Goal: Task Accomplishment & Management: Manage account settings

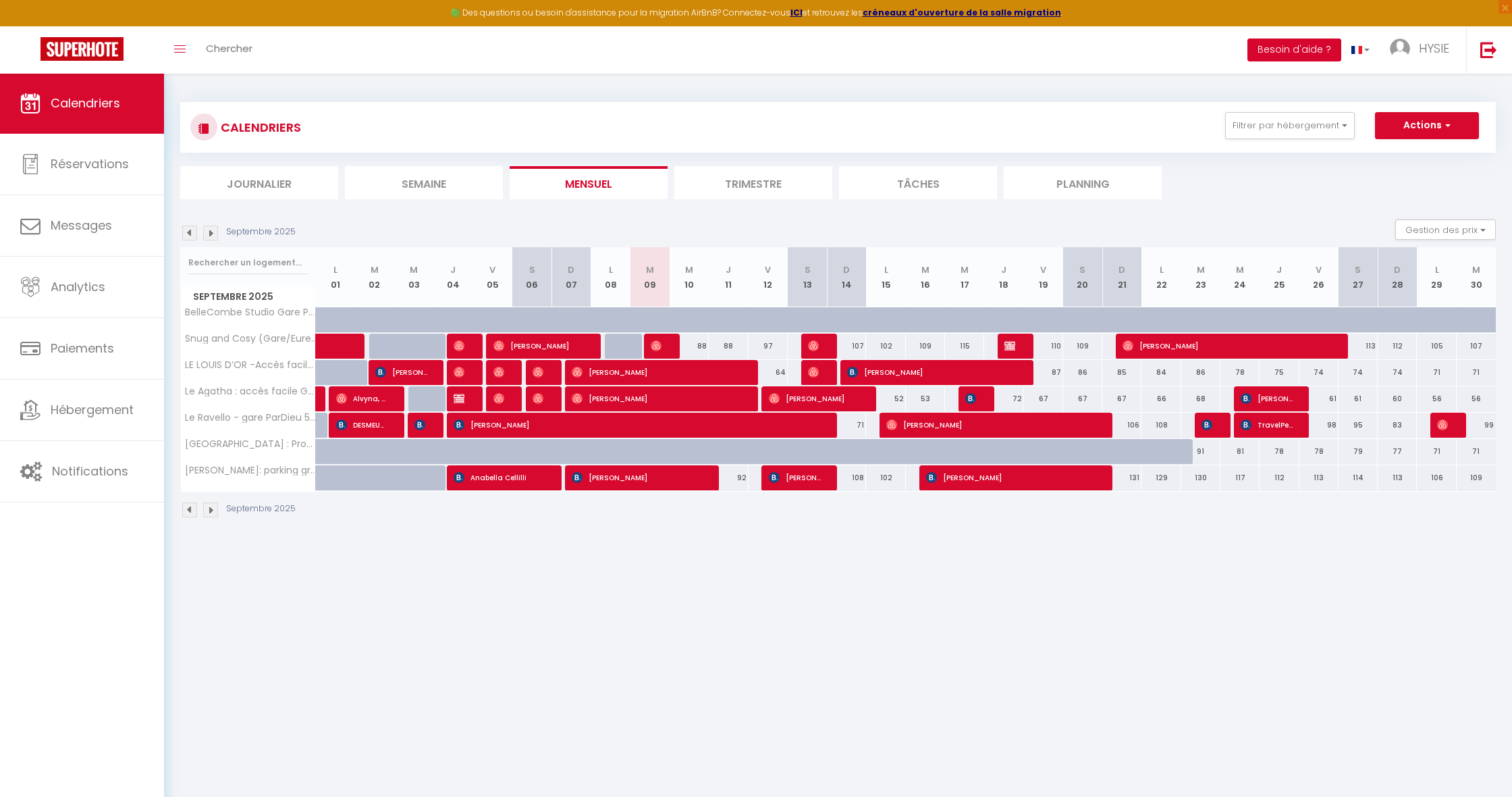
click at [1299, 46] on button "Besoin d'aide ?" at bounding box center [1294, 50] width 93 height 23
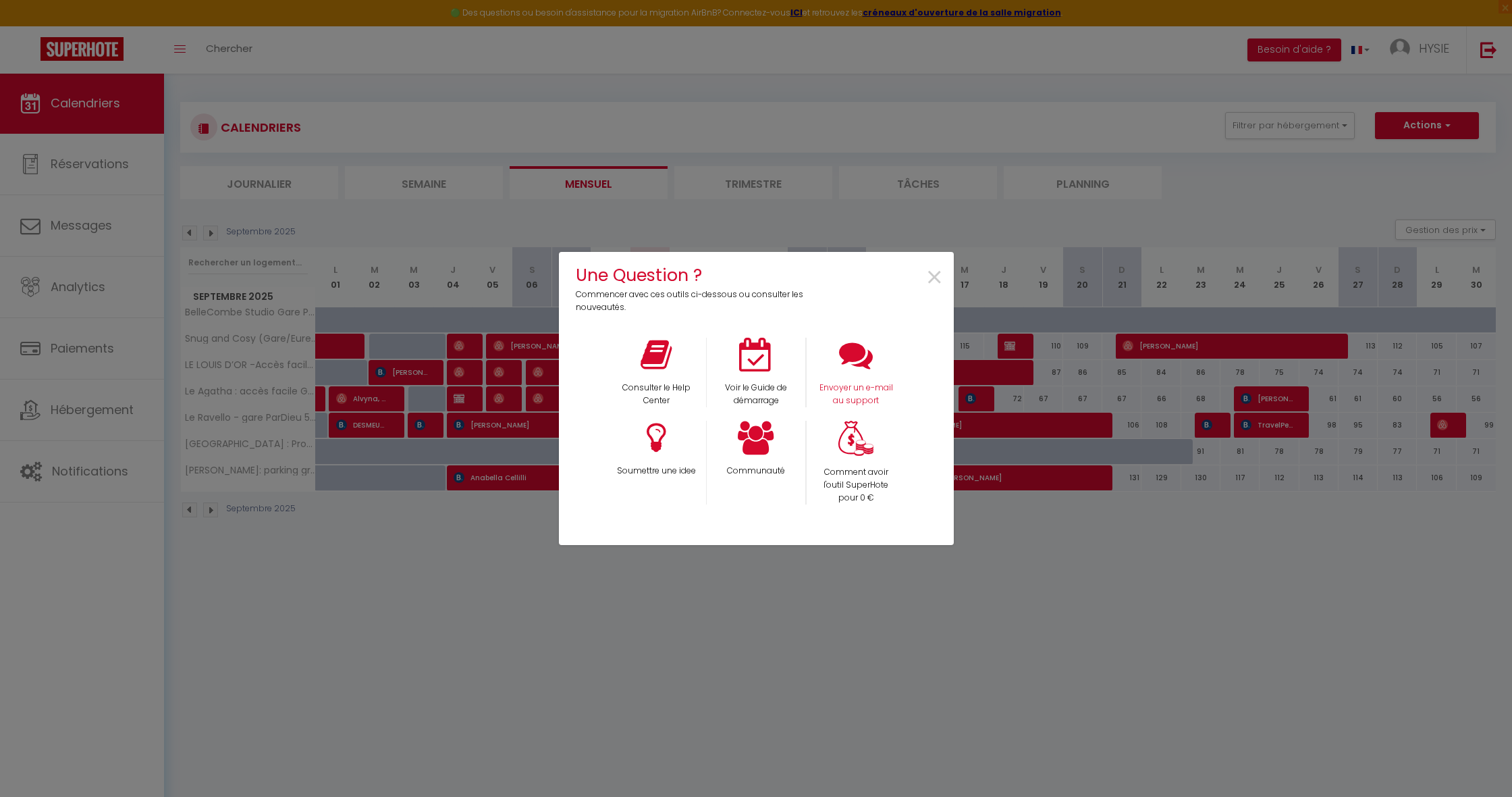
click at [869, 352] on icon at bounding box center [856, 354] width 34 height 34
drag, startPoint x: 929, startPoint y: 279, endPoint x: 963, endPoint y: 283, distance: 34.2
click at [932, 279] on span "×" at bounding box center [935, 277] width 18 height 43
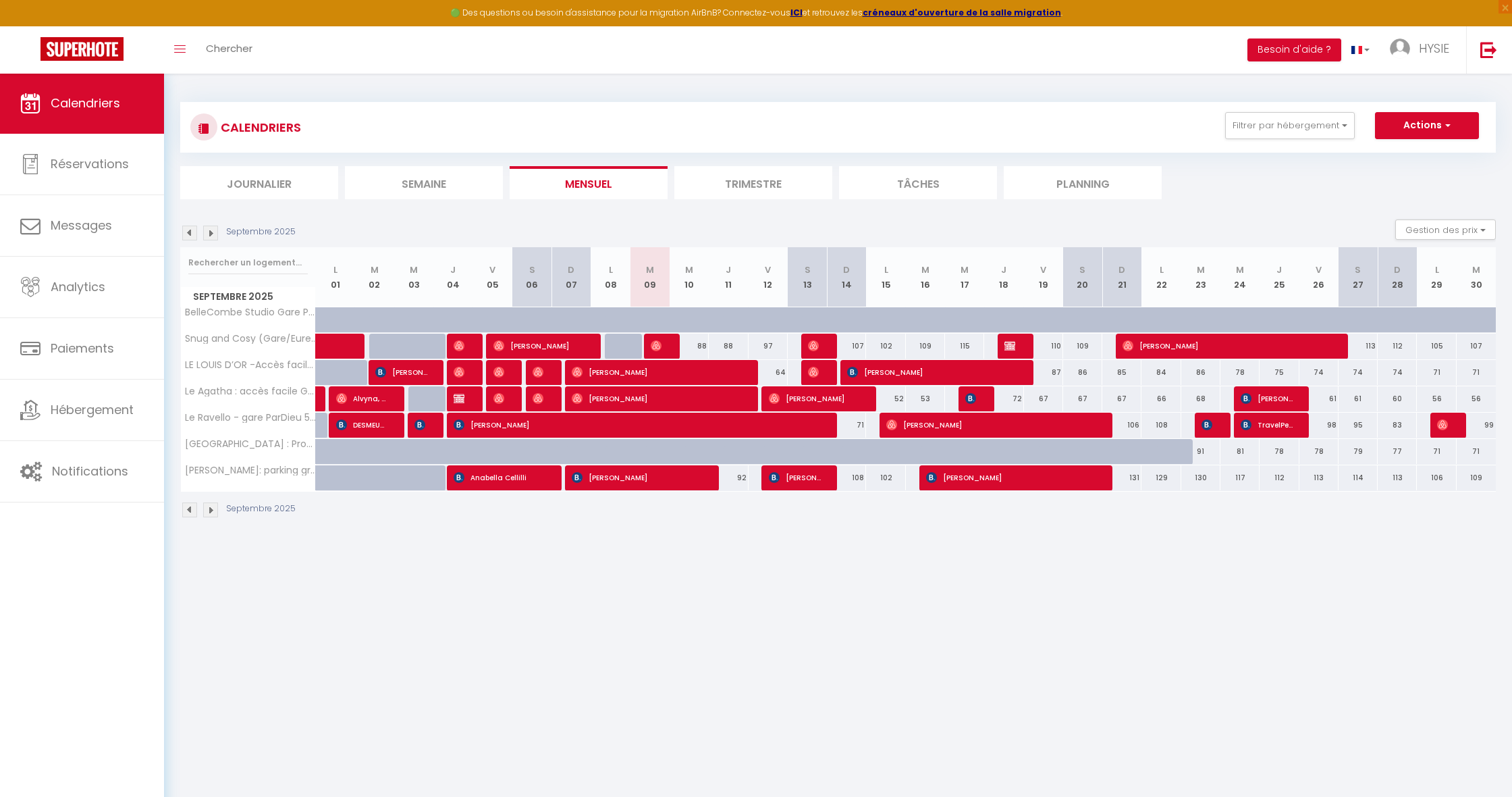
click at [1042, 4] on div "🟢 Des questions ou besoin d'assistance pour la migration AirBnB? Connectez-vous…" at bounding box center [756, 13] width 1512 height 26
click at [1435, 49] on span "HYSIE" at bounding box center [1434, 48] width 31 height 17
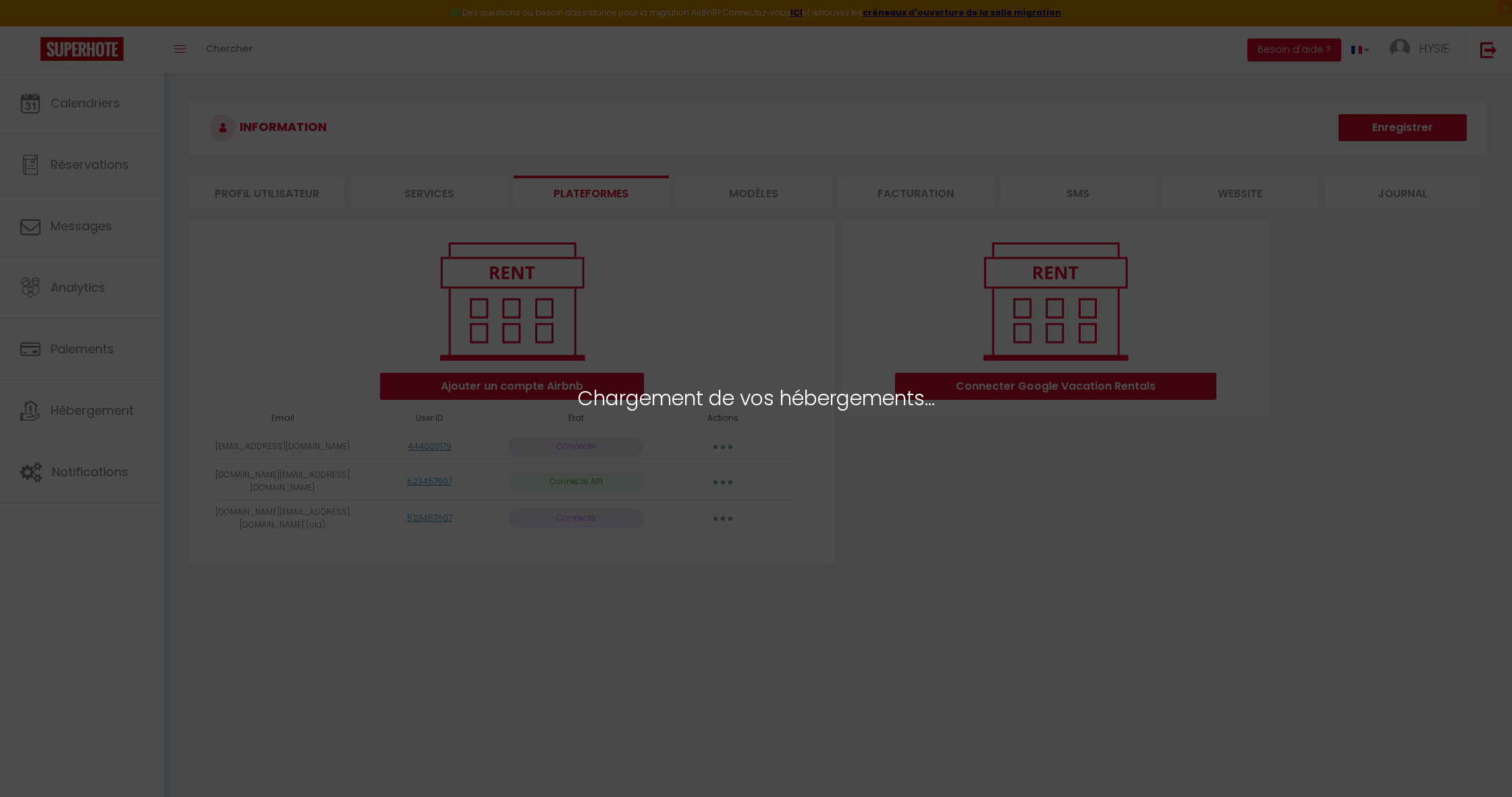
select select "57306"
select select "57307"
select select "57308"
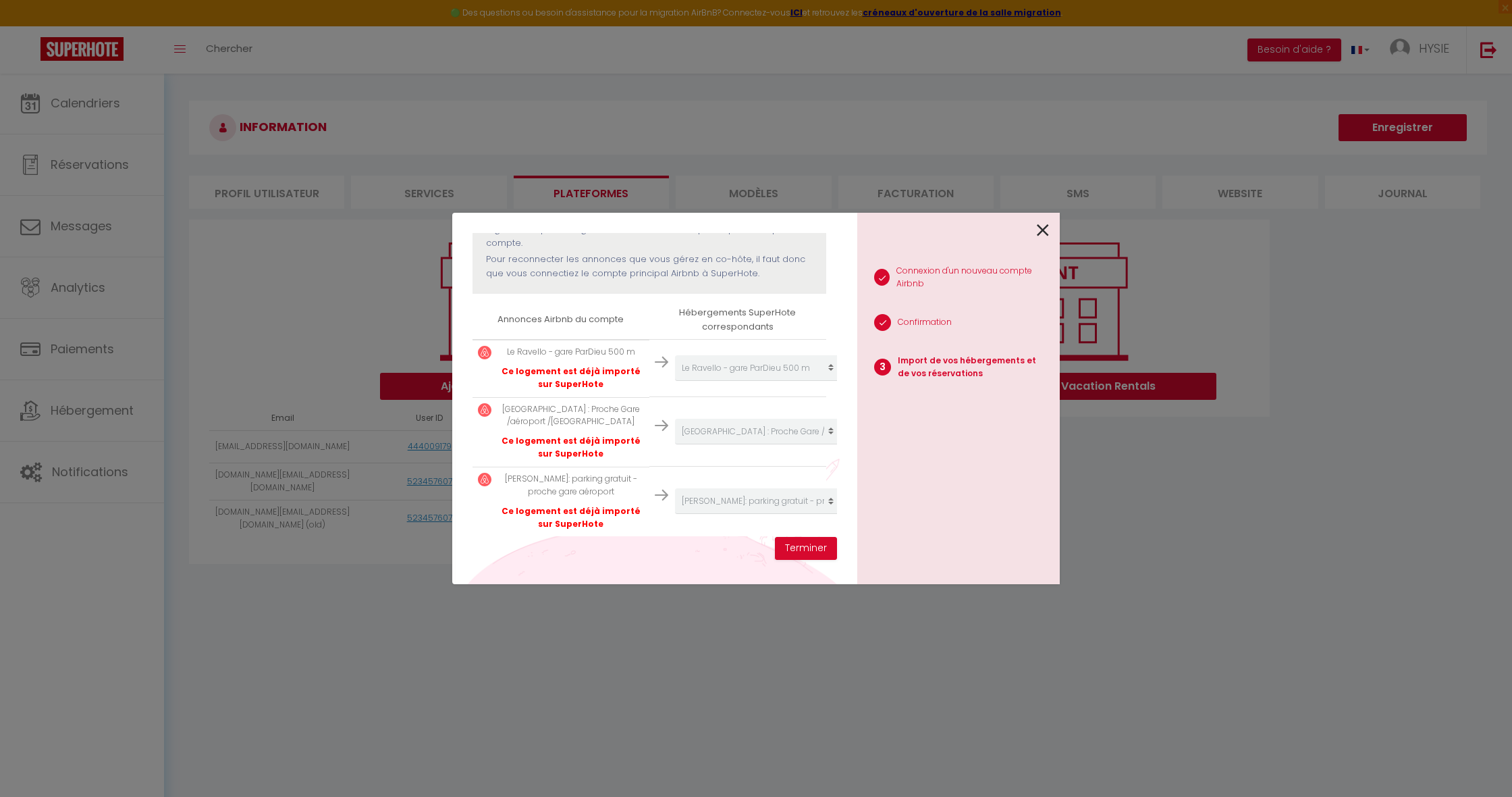
scroll to position [170, 0]
click at [805, 553] on button "Terminer" at bounding box center [805, 547] width 62 height 23
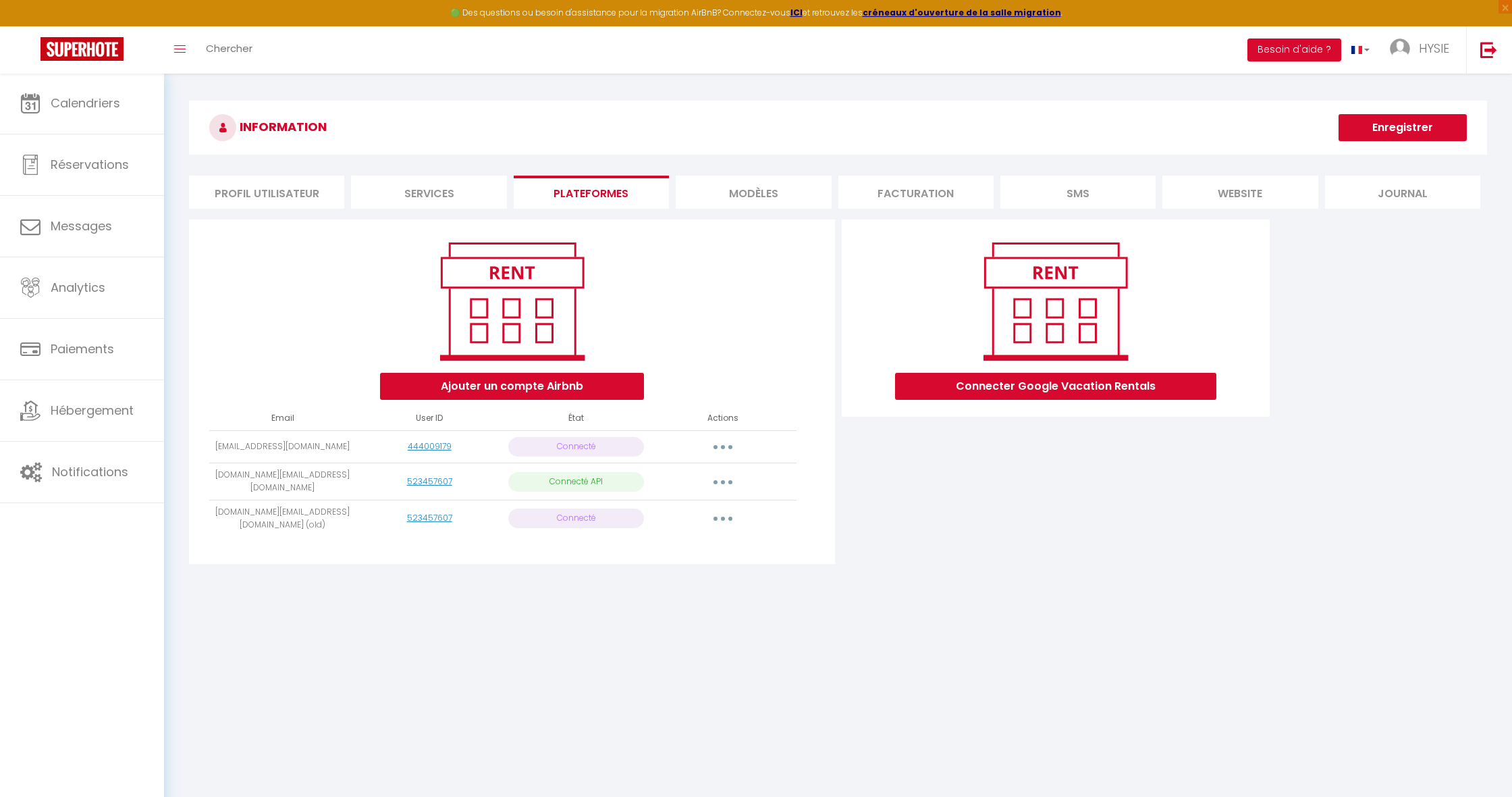
click at [721, 446] on icon "button" at bounding box center [723, 447] width 4 height 4
click at [693, 525] on link "Reconnecter le compte" at bounding box center [663, 525] width 149 height 23
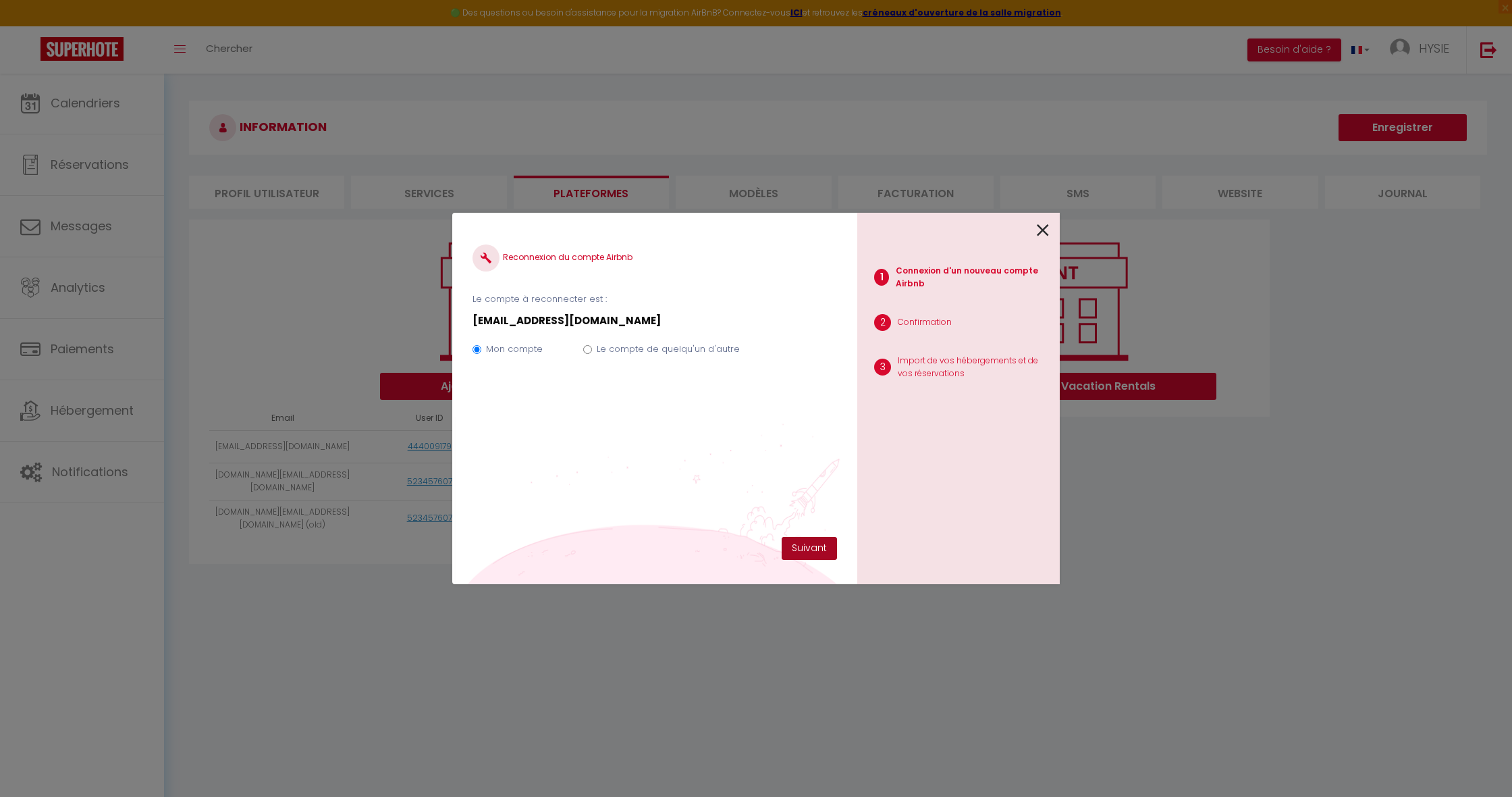
click at [813, 550] on button "Suivant" at bounding box center [809, 547] width 55 height 23
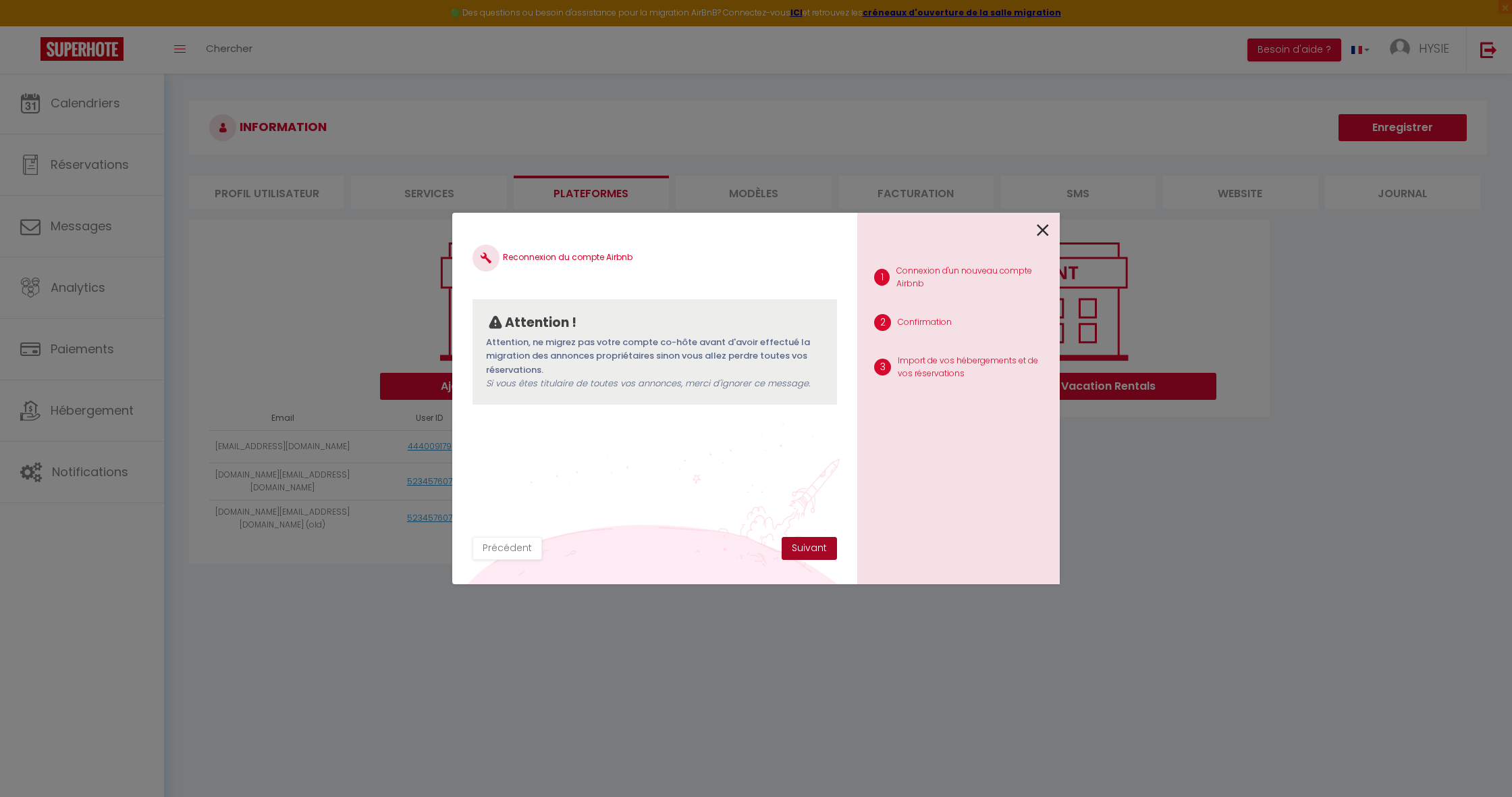
click at [821, 551] on button "Suivant" at bounding box center [809, 547] width 55 height 23
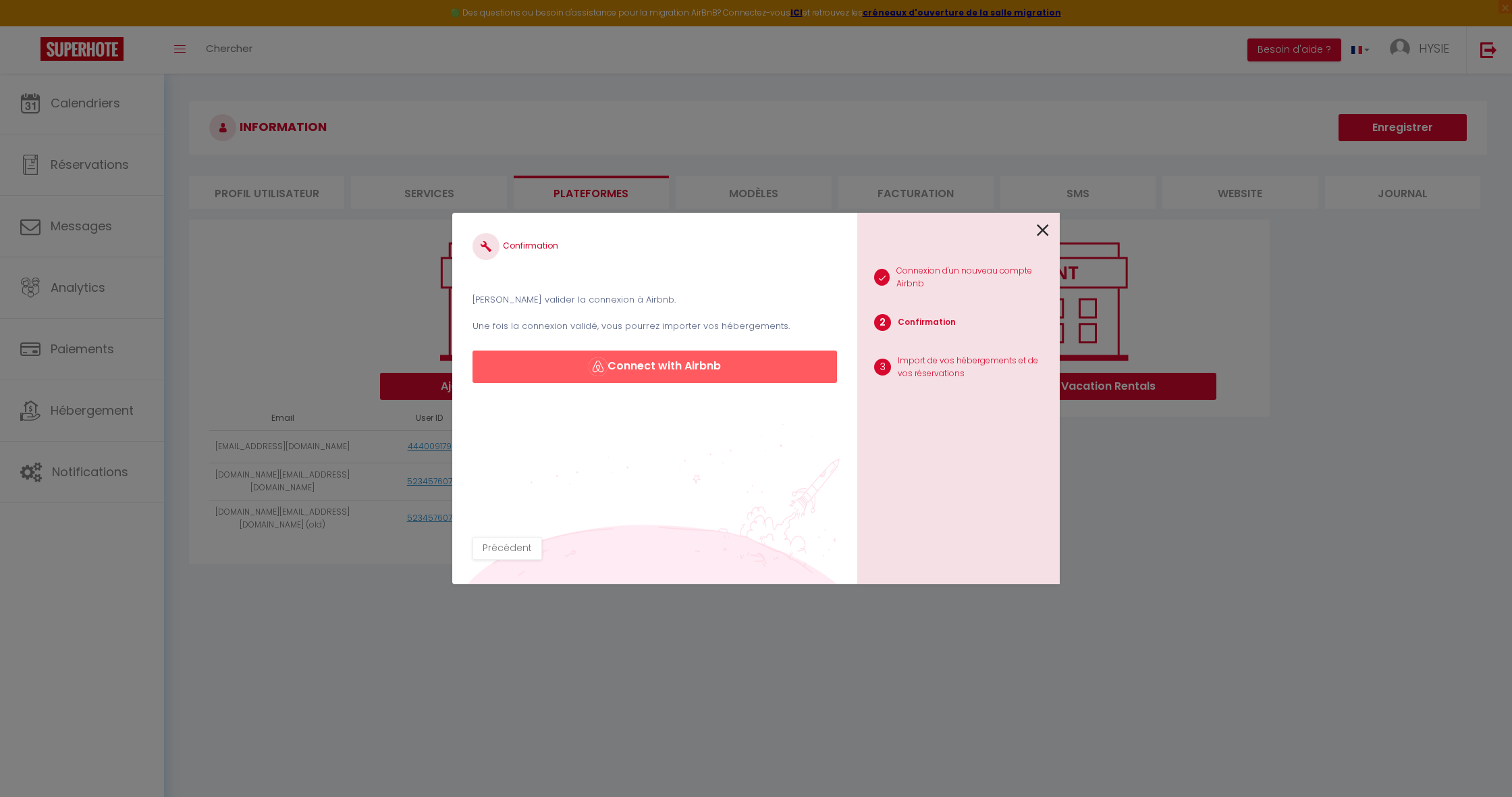
click at [667, 360] on button "Connect with Airbnb" at bounding box center [655, 366] width 364 height 32
click at [1048, 233] on icon at bounding box center [1042, 230] width 12 height 20
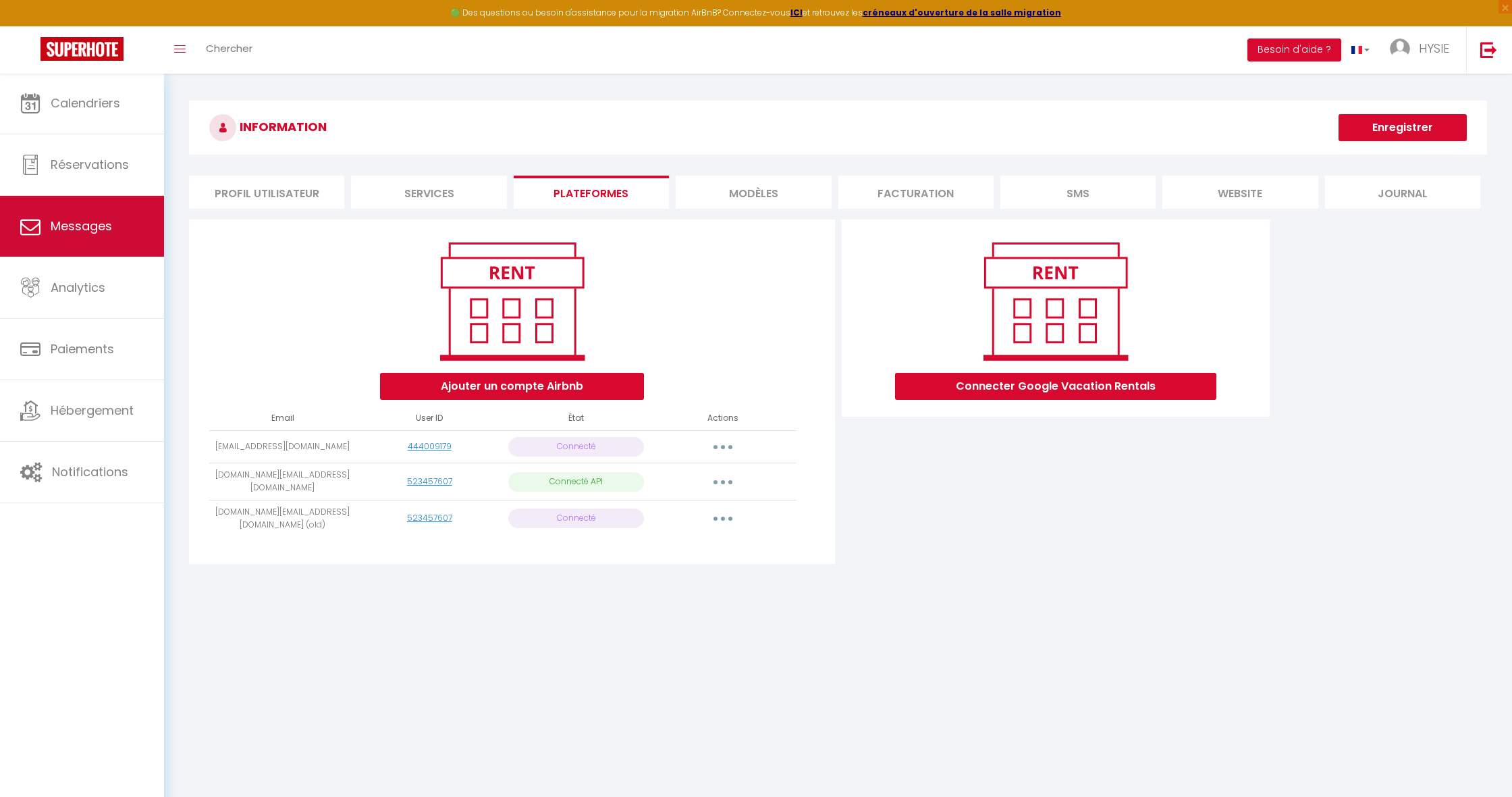
scroll to position [0, 0]
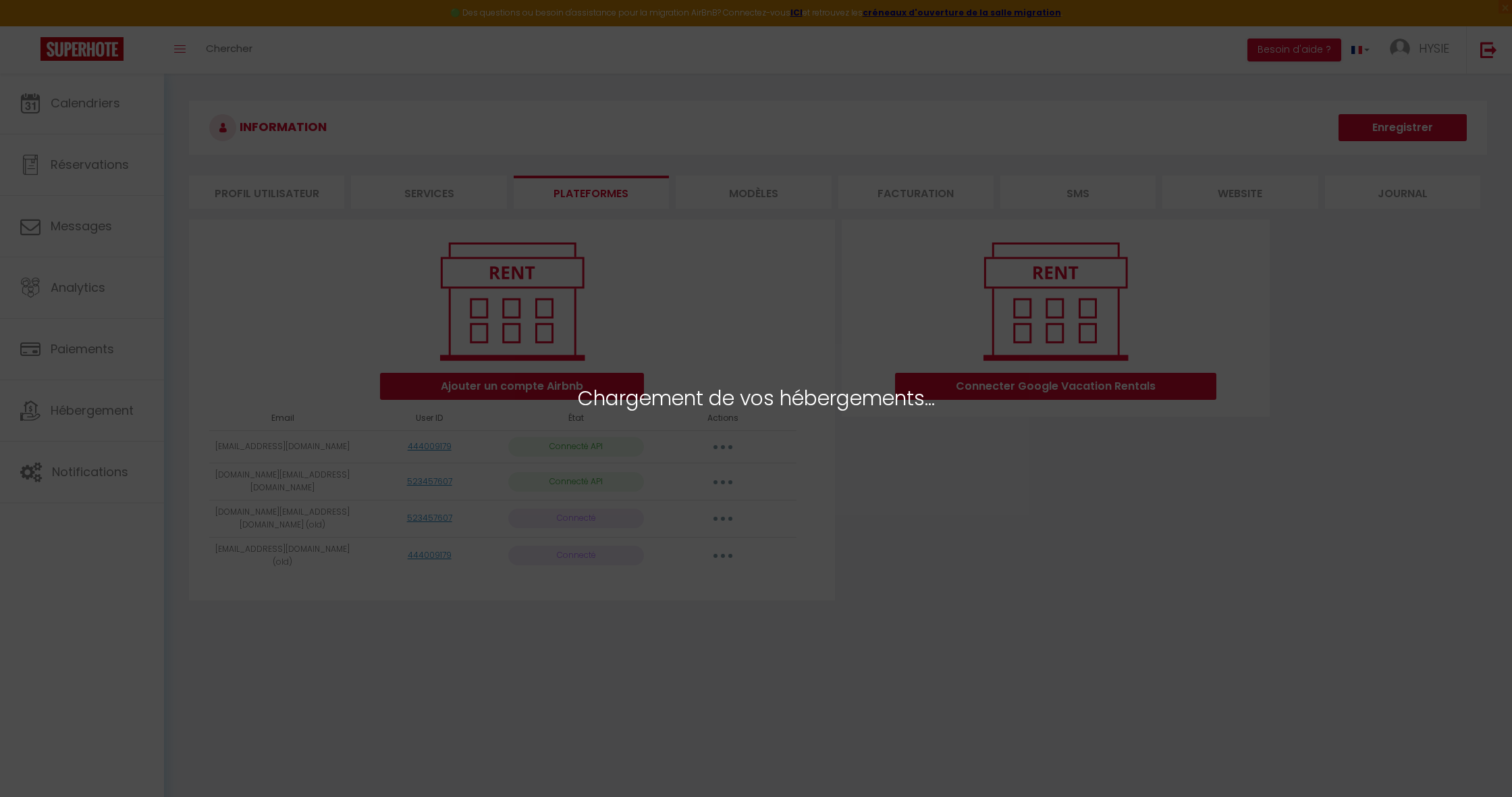
select select "57296"
select select "57297"
select select "57298"
select select "57306"
select select "57307"
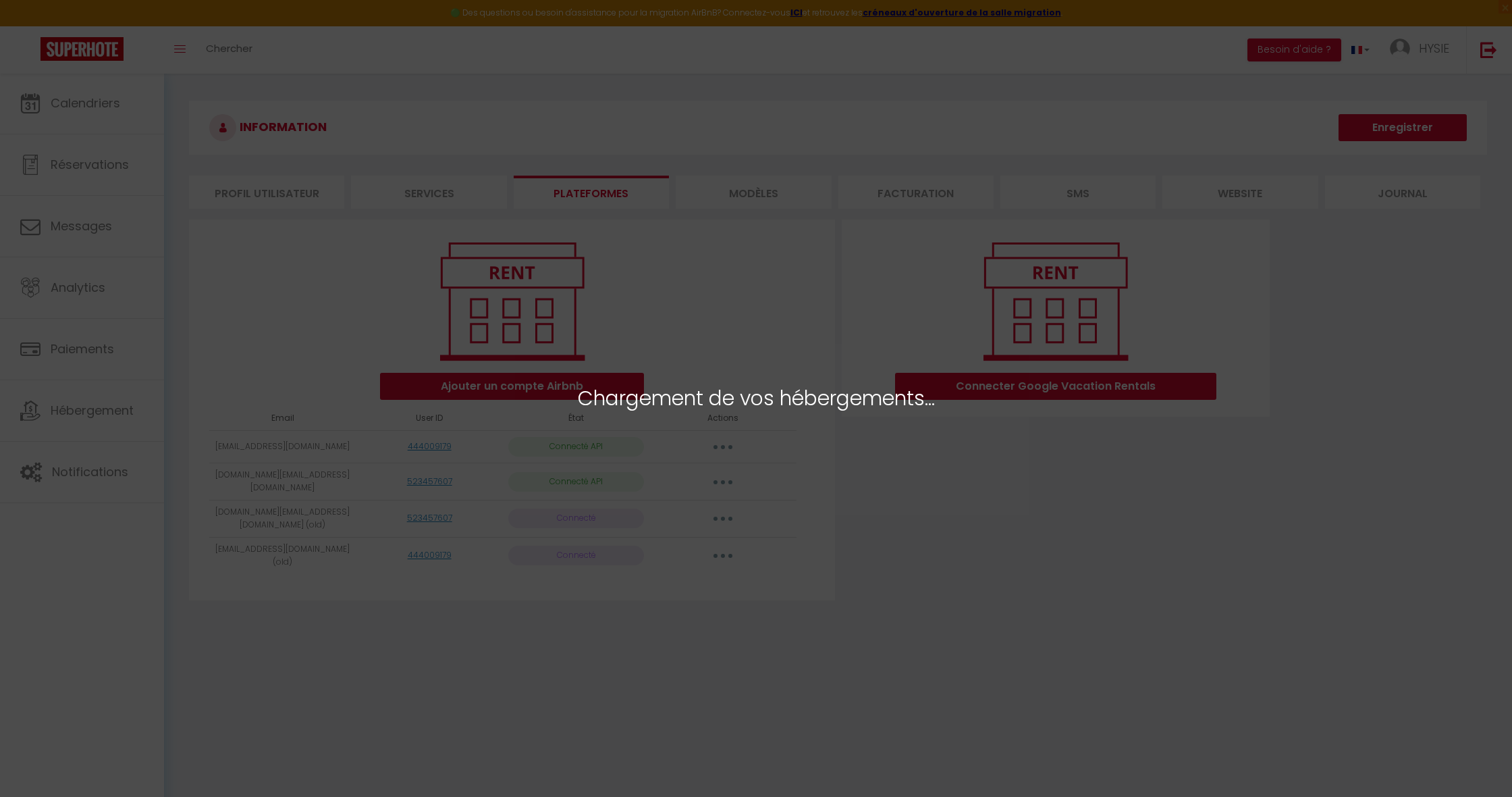
select select "57308"
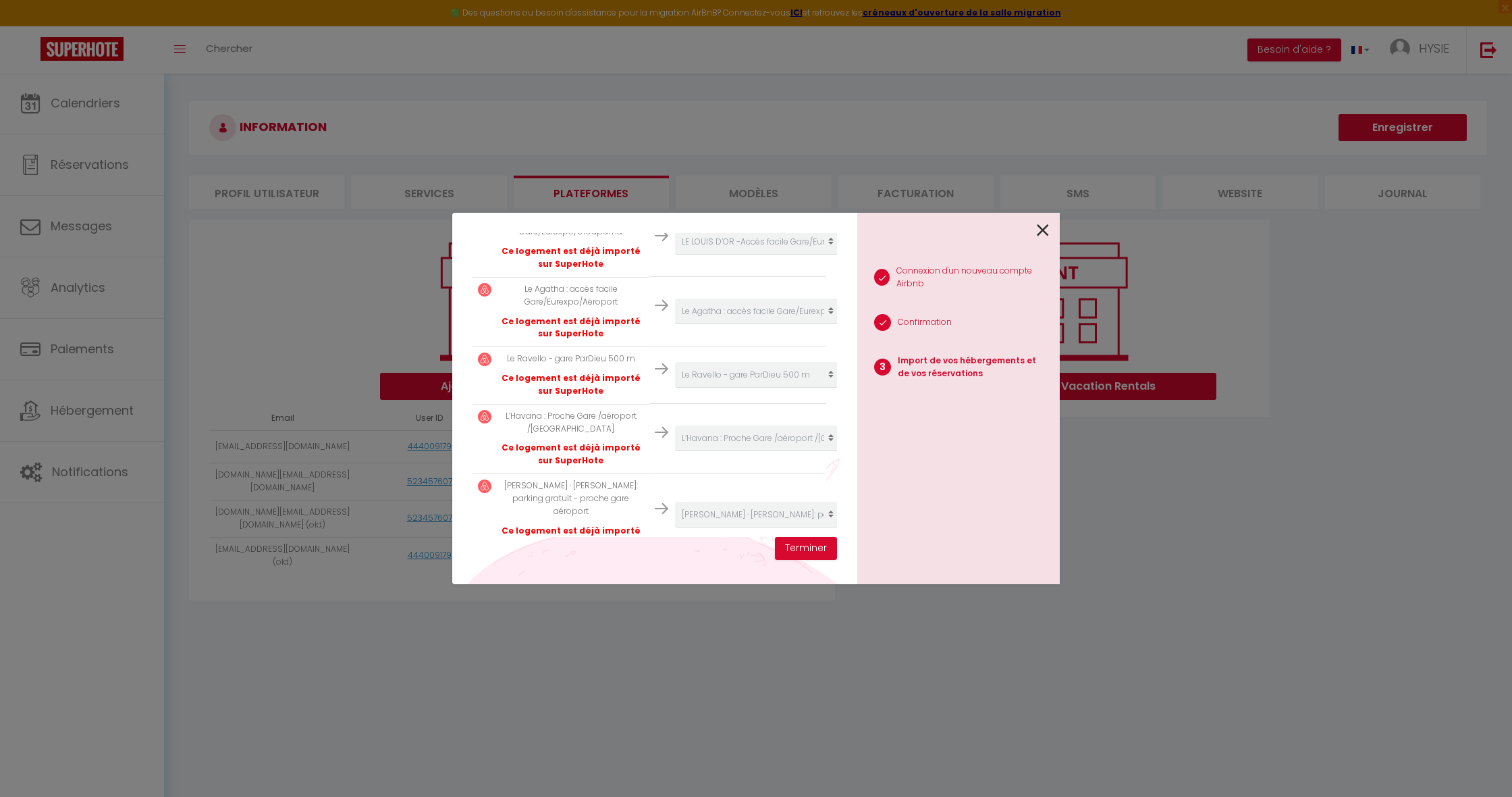
scroll to position [373, 0]
click at [817, 551] on button "Terminer" at bounding box center [805, 547] width 62 height 23
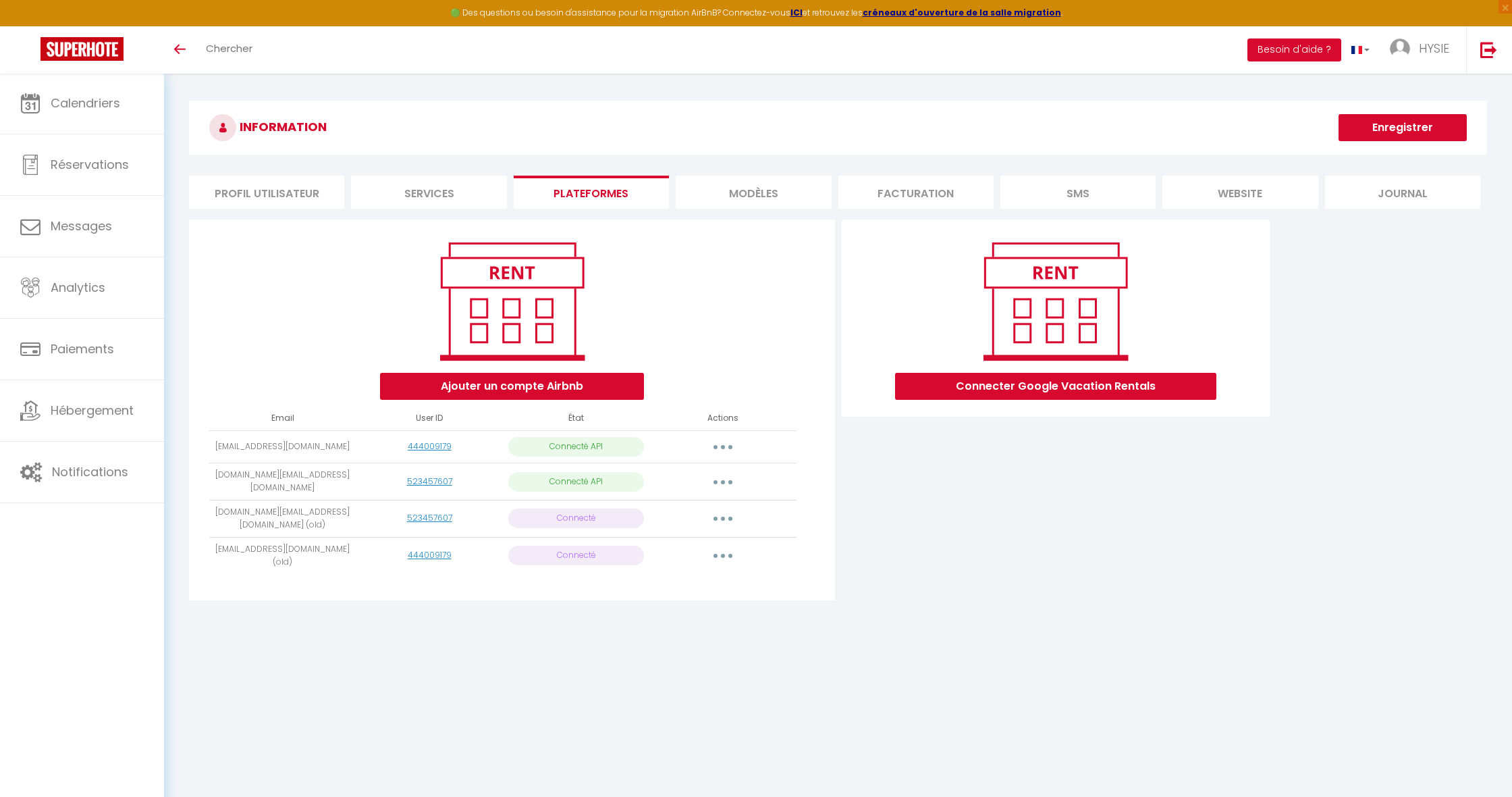
click at [721, 517] on icon "button" at bounding box center [723, 519] width 4 height 4
click at [636, 566] on link "Supprimer" at bounding box center [663, 573] width 149 height 23
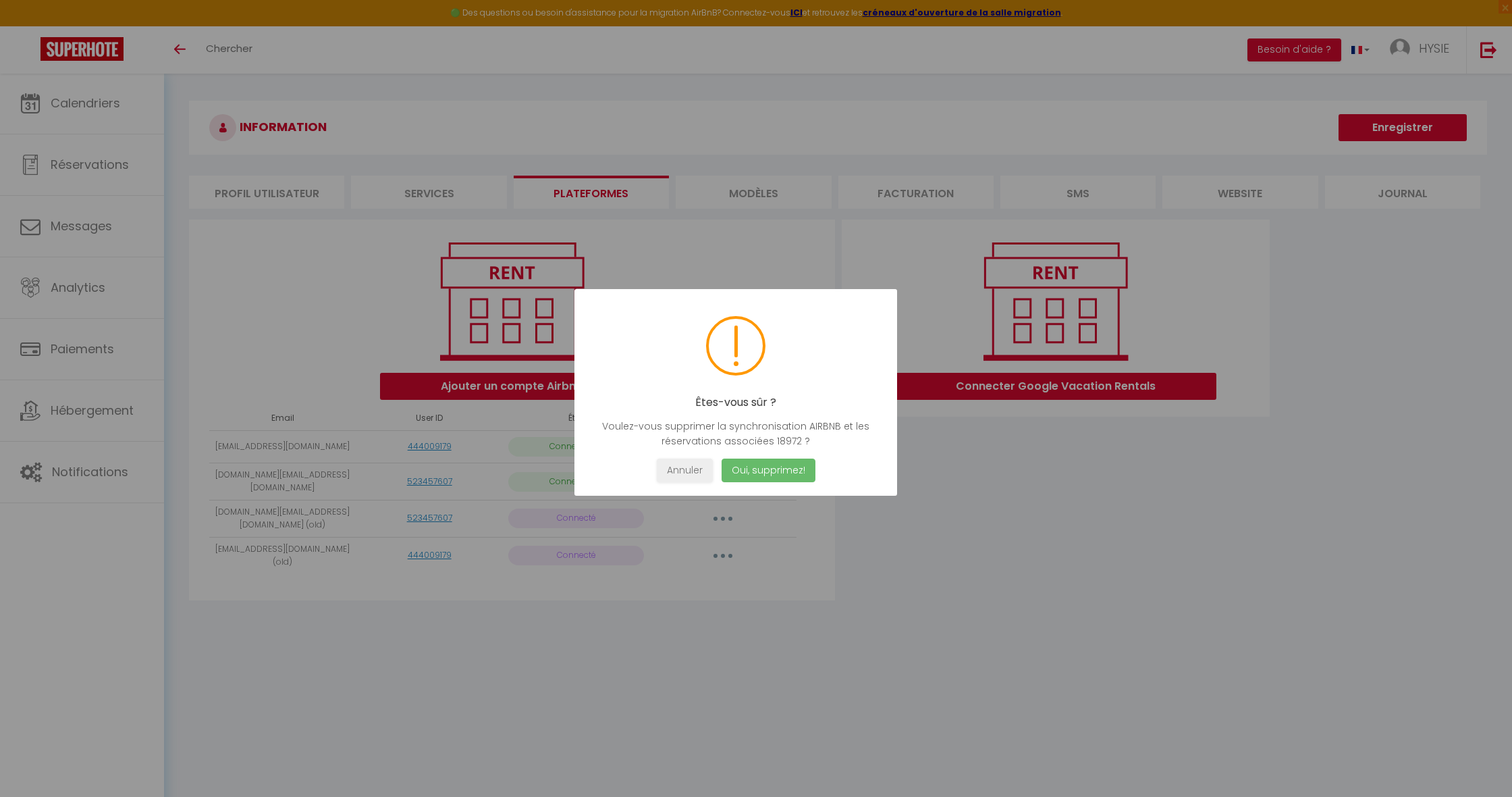
click at [794, 466] on button "Oui, supprimez!" at bounding box center [768, 471] width 93 height 24
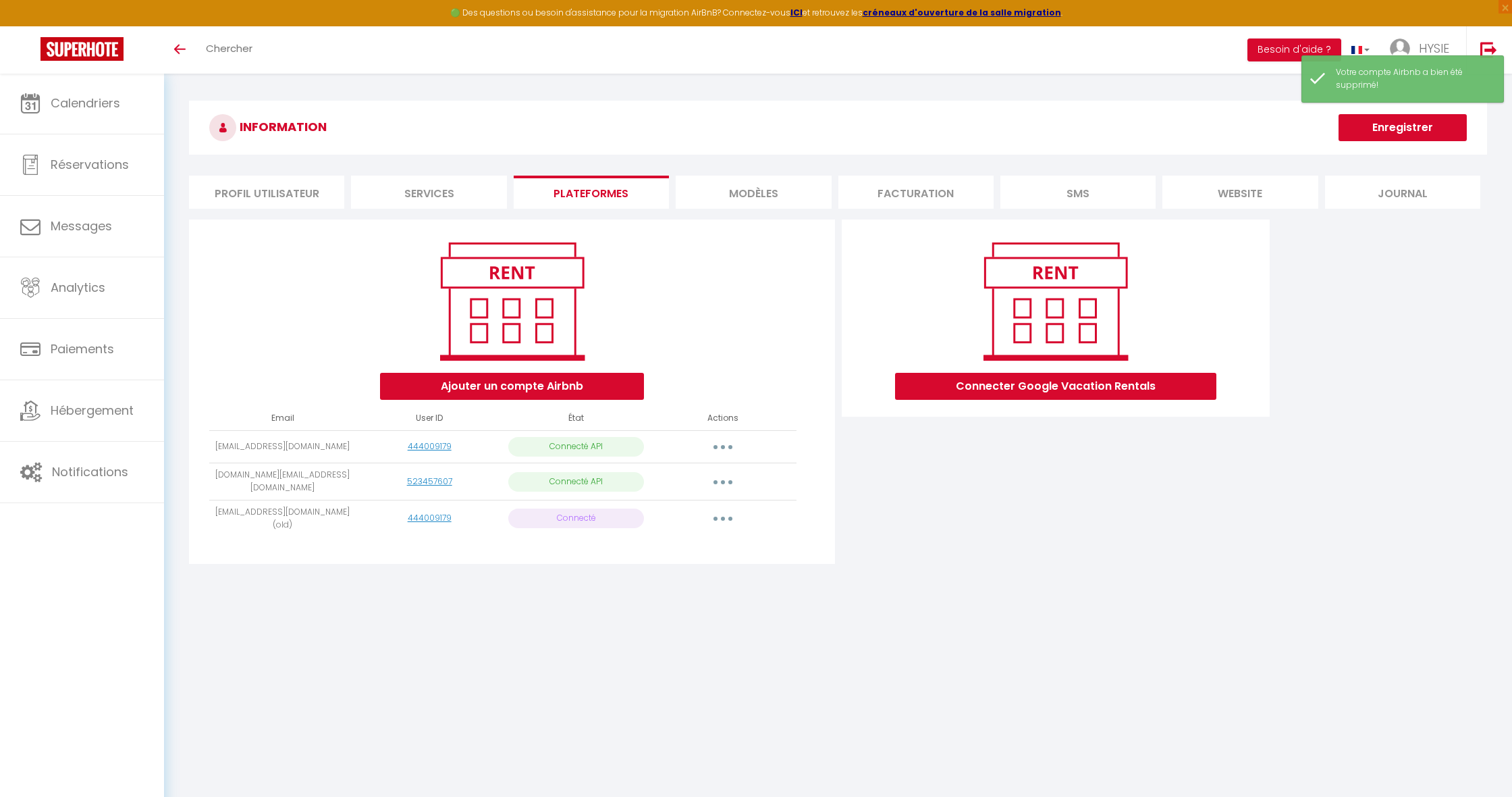
click at [715, 515] on button "button" at bounding box center [722, 518] width 38 height 21
click at [636, 562] on link "Supprimer" at bounding box center [663, 573] width 149 height 23
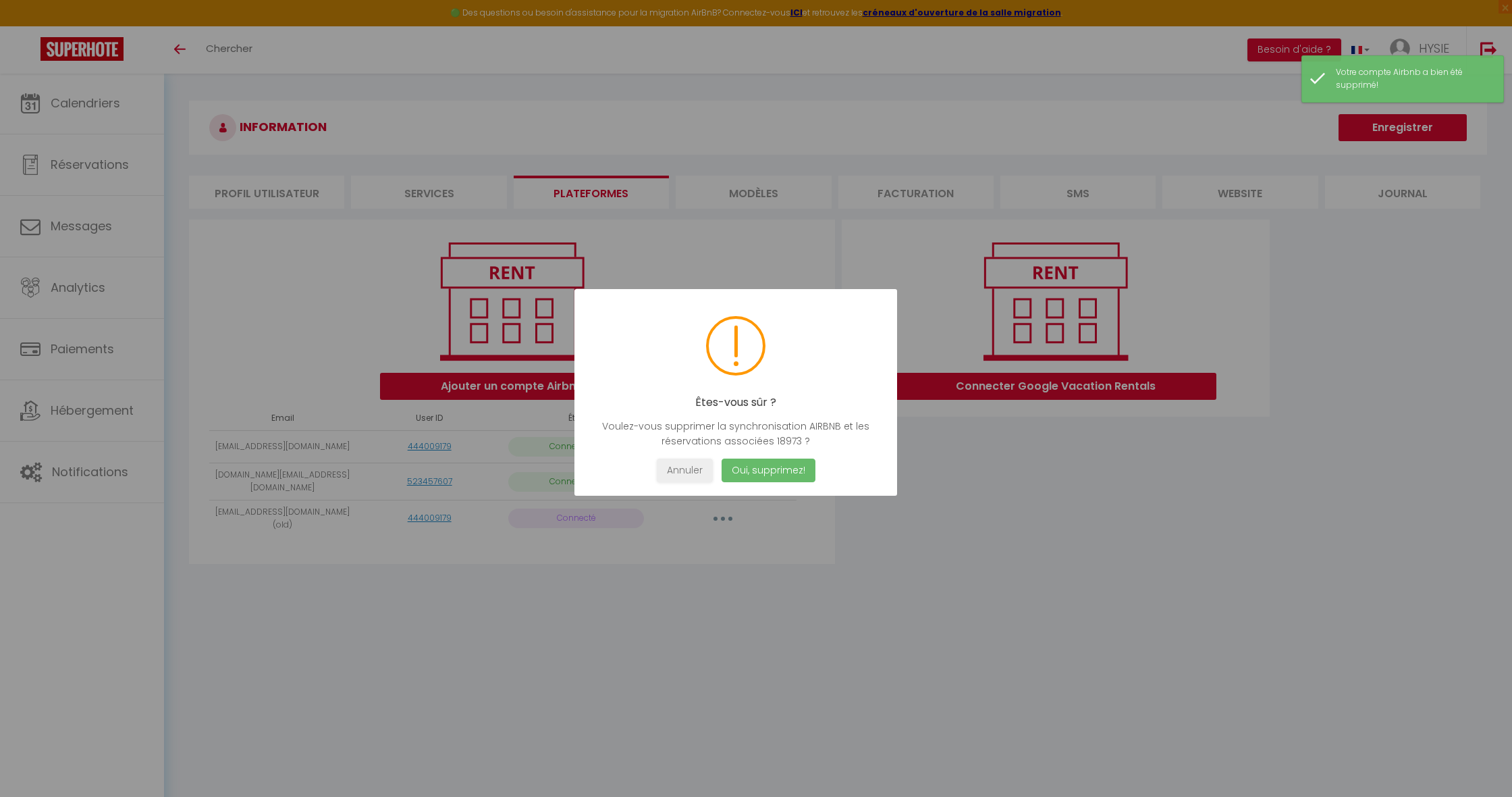
click at [782, 472] on button "Oui, supprimez!" at bounding box center [768, 471] width 93 height 24
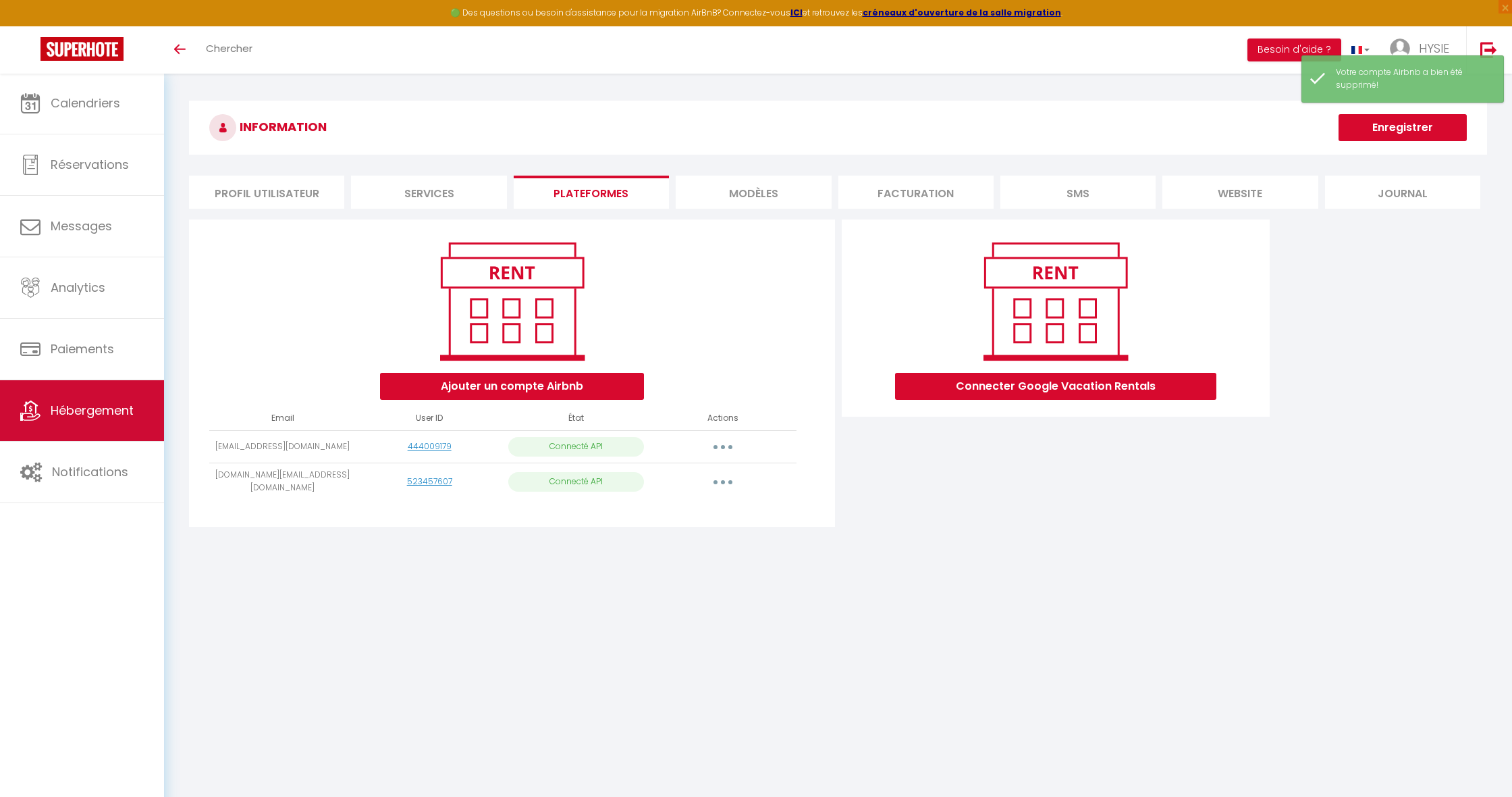
click at [74, 408] on span "Hébergement" at bounding box center [92, 410] width 83 height 17
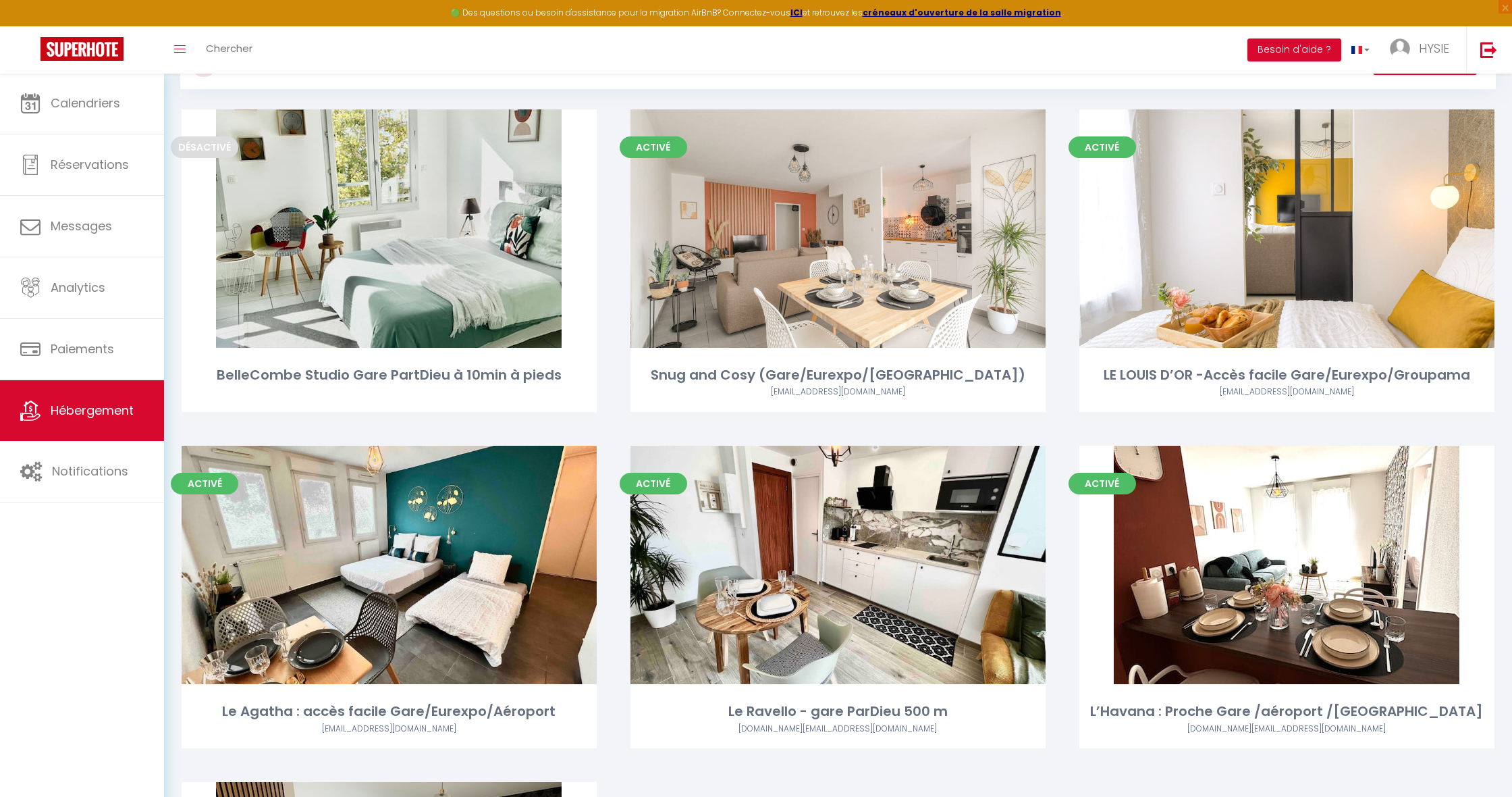
scroll to position [66, 0]
